Goal: Task Accomplishment & Management: Manage account settings

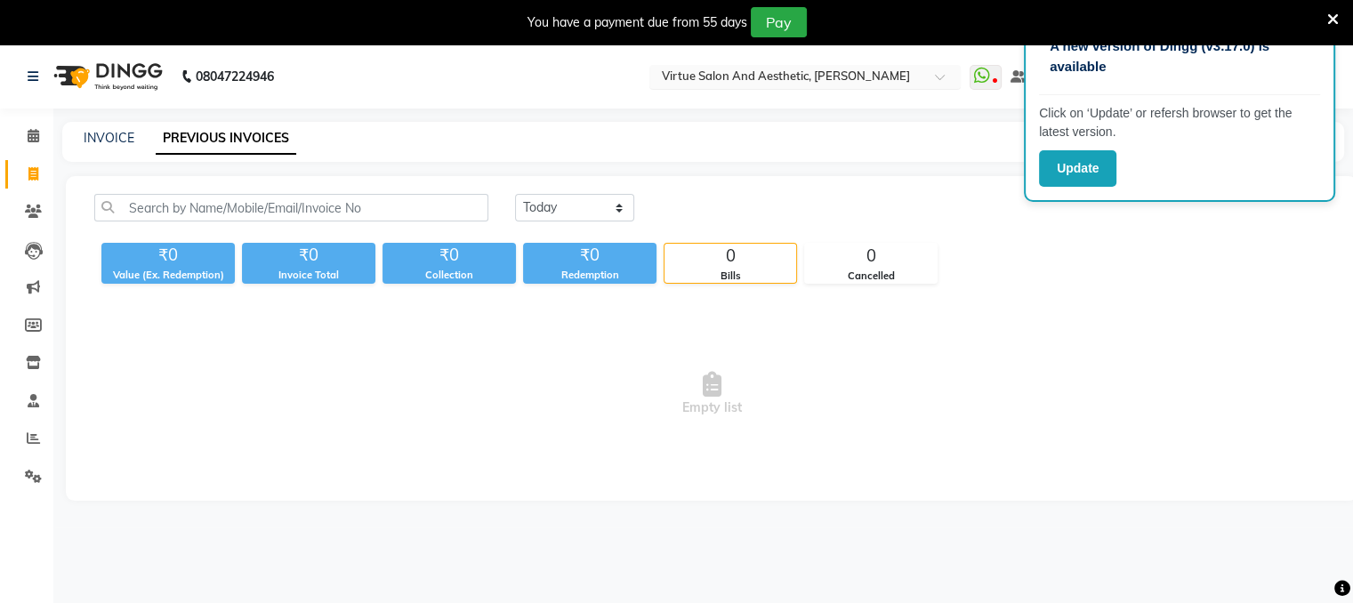
click at [814, 75] on input "text" at bounding box center [787, 78] width 258 height 18
click at [574, 211] on select "[DATE] [DATE] Custom Range" at bounding box center [574, 208] width 119 height 28
select select "[DATE]"
click at [515, 194] on select "[DATE] [DATE] Custom Range" at bounding box center [574, 208] width 119 height 28
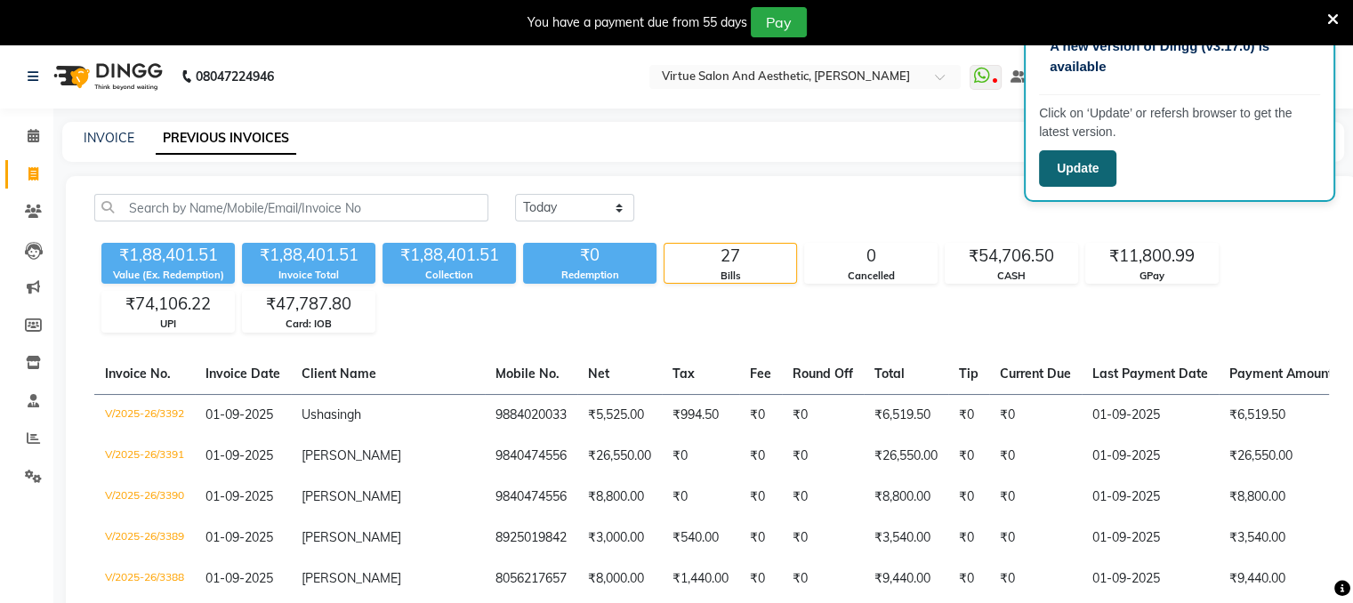
click at [1086, 154] on button "Update" at bounding box center [1077, 168] width 77 height 36
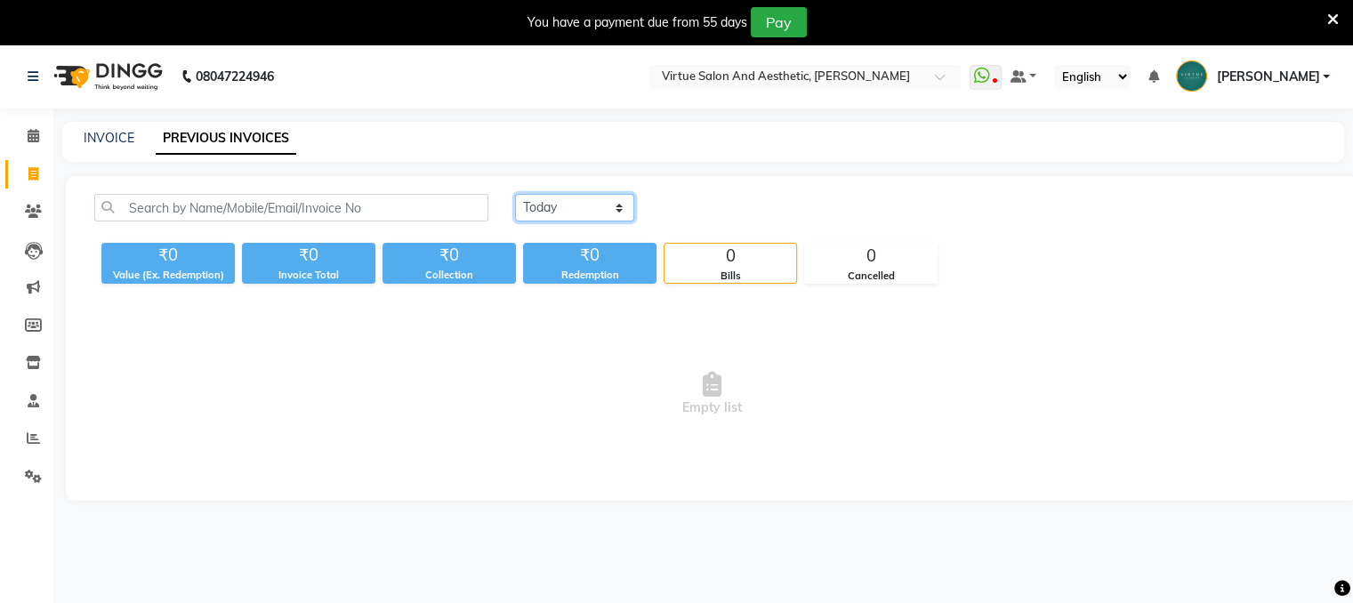
click at [544, 216] on select "[DATE] [DATE] Custom Range" at bounding box center [574, 208] width 119 height 28
select select "[DATE]"
click at [515, 194] on select "[DATE] [DATE] Custom Range" at bounding box center [574, 208] width 119 height 28
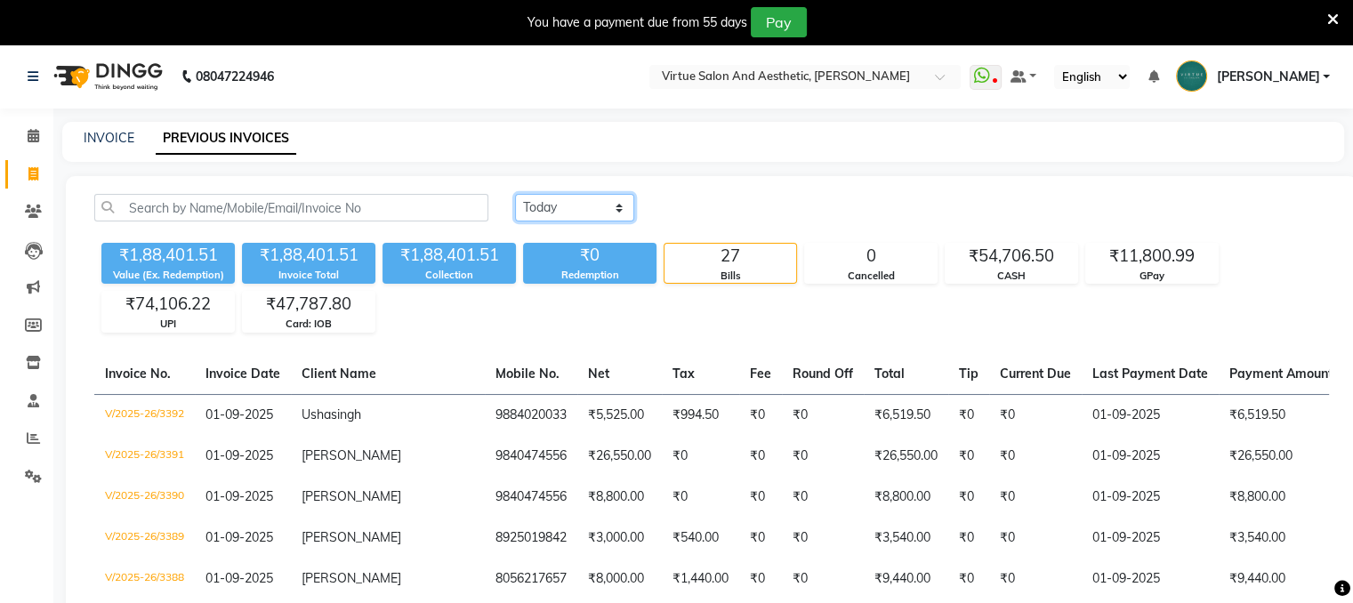
click at [590, 204] on select "[DATE] [DATE] Custom Range" at bounding box center [574, 208] width 119 height 28
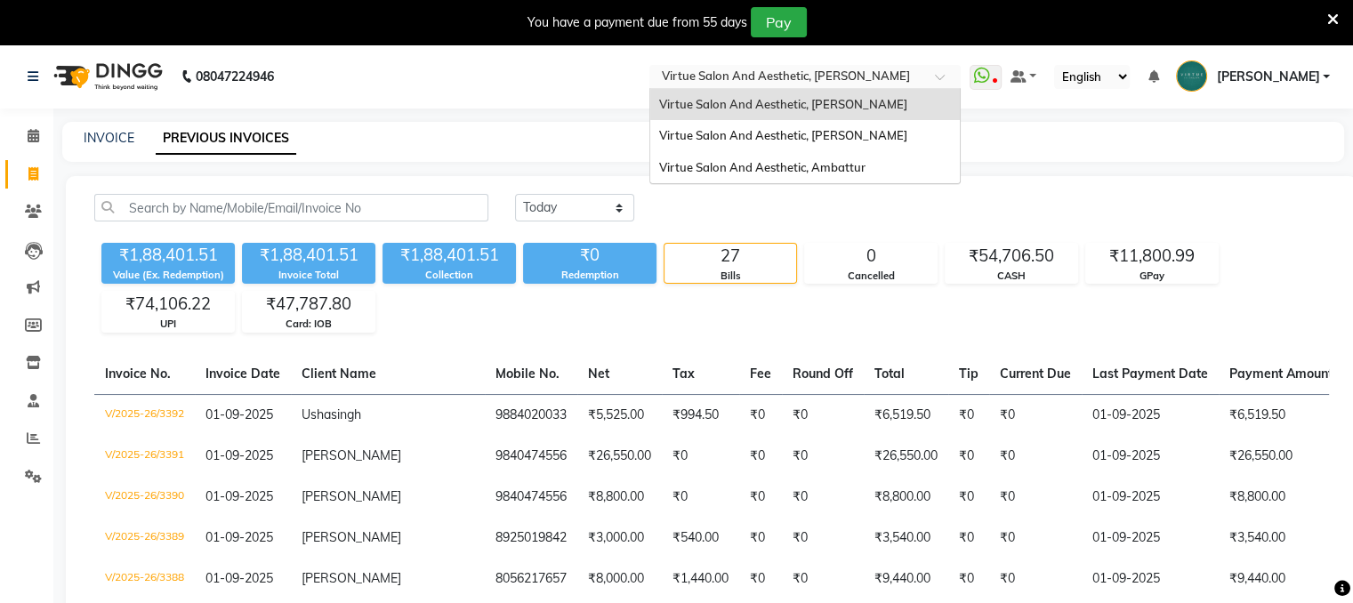
click at [831, 79] on input "text" at bounding box center [787, 78] width 258 height 18
click at [830, 136] on span "Virtue Salon And Aesthetic, [PERSON_NAME]" at bounding box center [783, 135] width 248 height 14
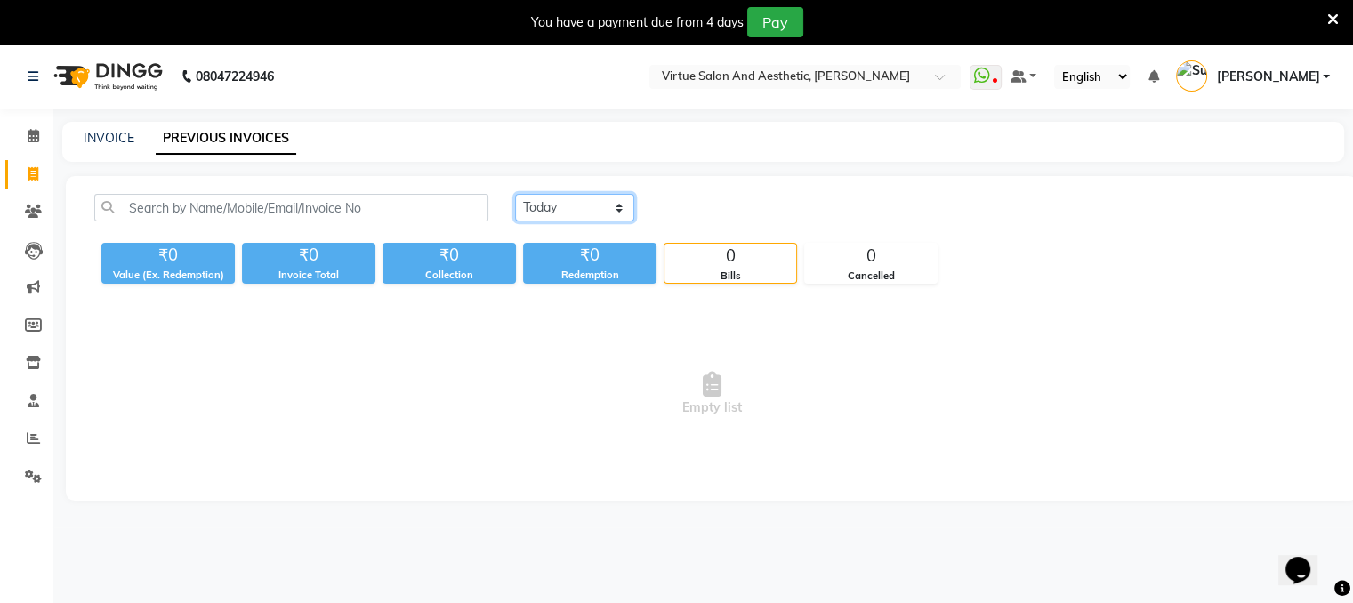
click at [582, 213] on select "[DATE] [DATE] Custom Range" at bounding box center [574, 208] width 119 height 28
select select "[DATE]"
click at [515, 194] on select "[DATE] [DATE] Custom Range" at bounding box center [574, 208] width 119 height 28
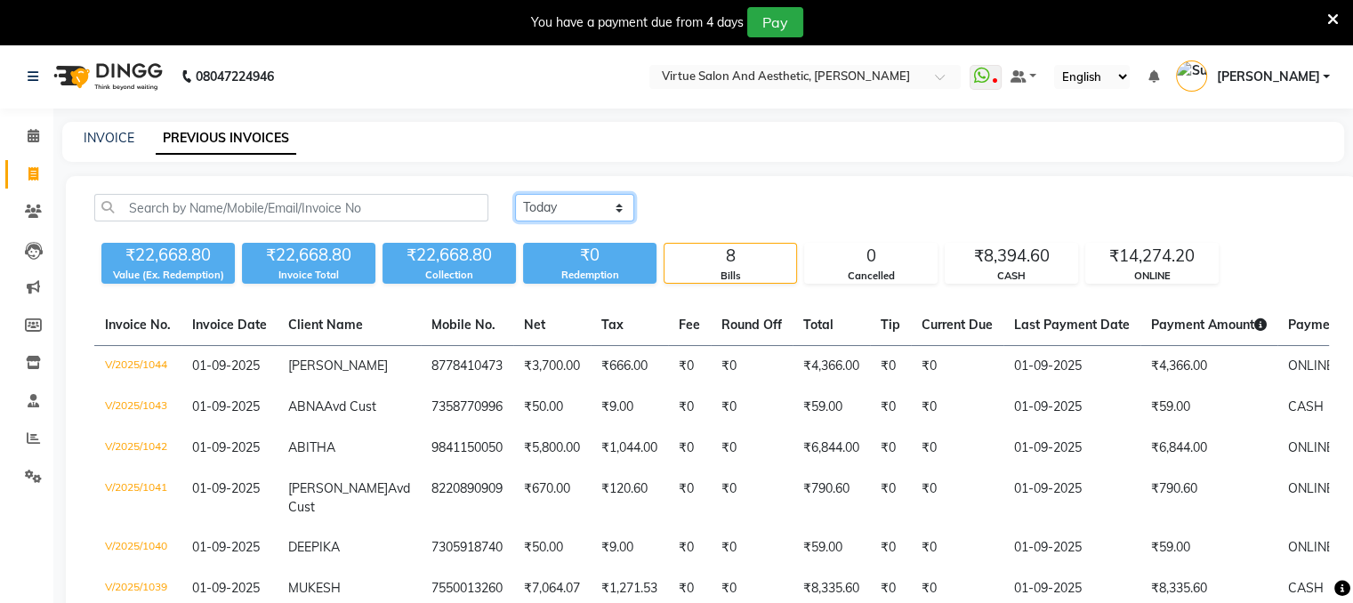
click at [590, 214] on select "[DATE] [DATE] Custom Range" at bounding box center [574, 208] width 119 height 28
click at [850, 155] on div "INVOICE PREVIOUS INVOICES" at bounding box center [702, 142] width 1281 height 40
